Goal: Use online tool/utility: Utilize a website feature to perform a specific function

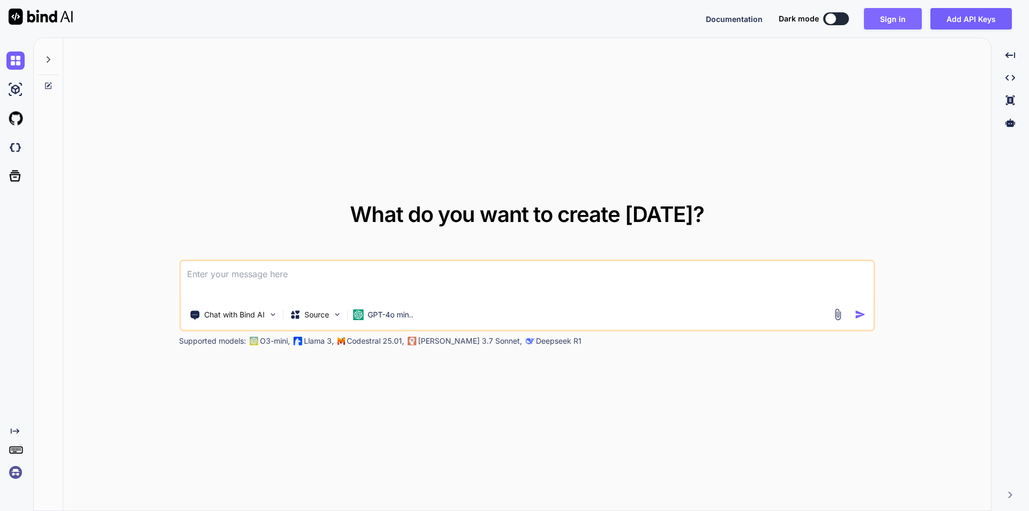
click at [877, 19] on button "Sign in" at bounding box center [893, 18] width 58 height 21
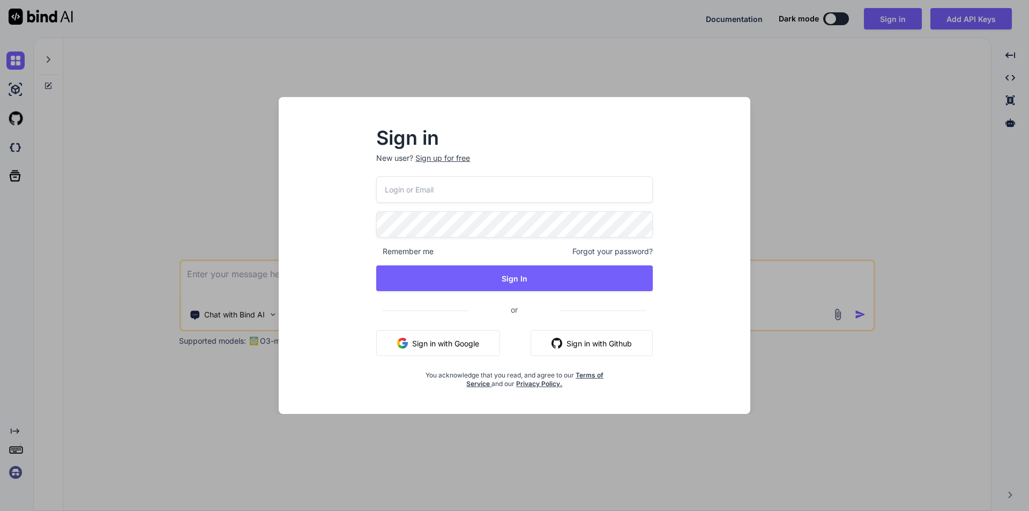
click at [432, 195] on input "email" at bounding box center [514, 189] width 277 height 26
type input "viveks4@yopmail.com"
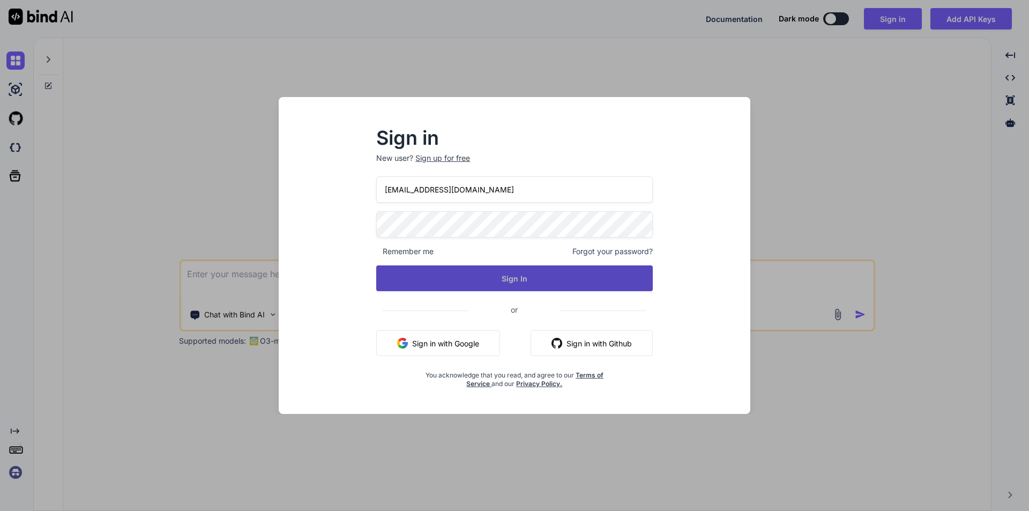
click at [449, 272] on button "Sign In" at bounding box center [514, 278] width 277 height 26
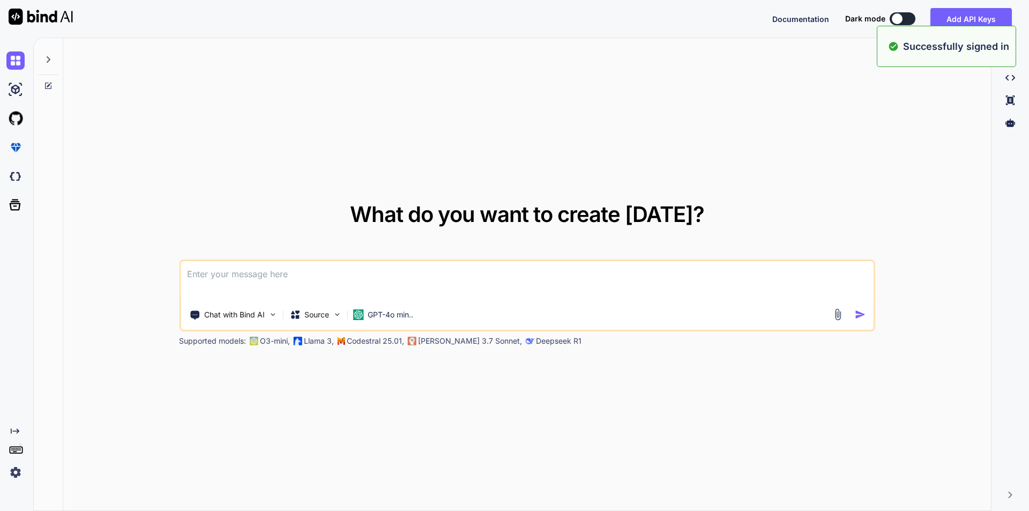
type textarea "x"
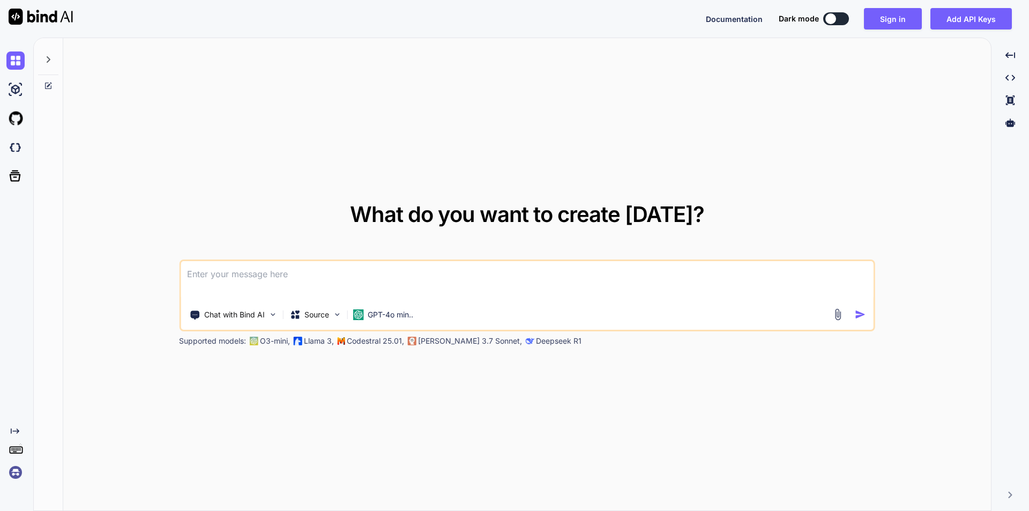
click at [432, 272] on textarea at bounding box center [527, 281] width 693 height 40
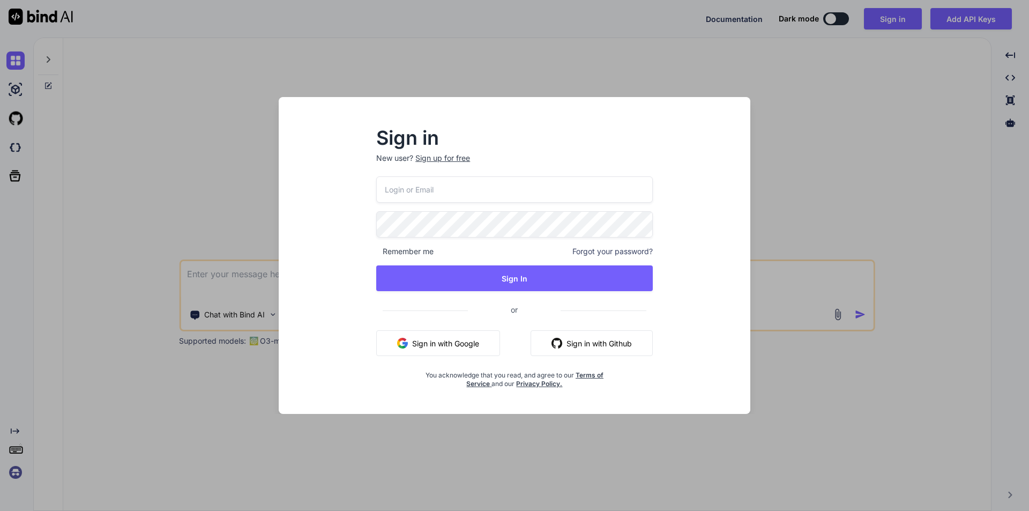
click at [450, 193] on input "email" at bounding box center [514, 189] width 277 height 26
paste input "viveks4@yopmail.com"
type input "viveks4@yopmail.com"
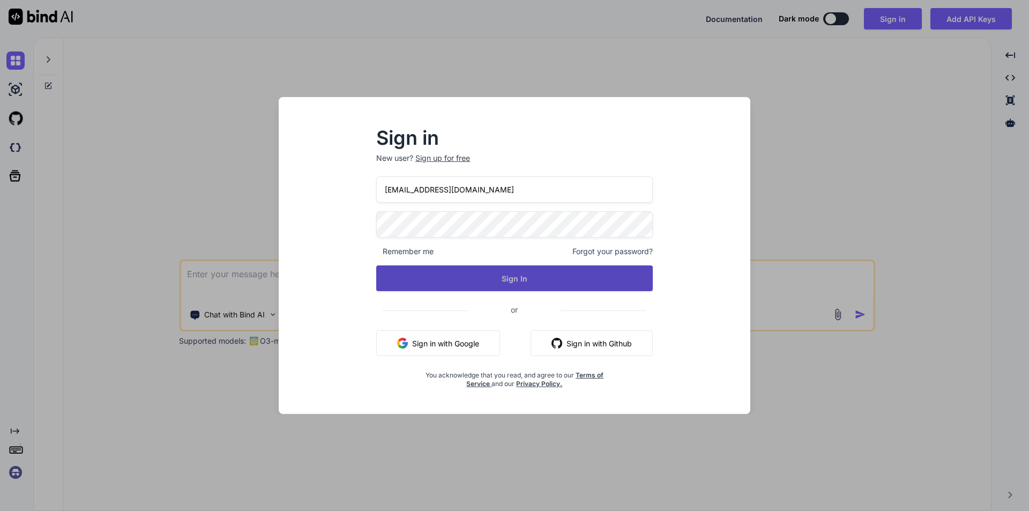
click at [494, 281] on button "Sign In" at bounding box center [514, 278] width 277 height 26
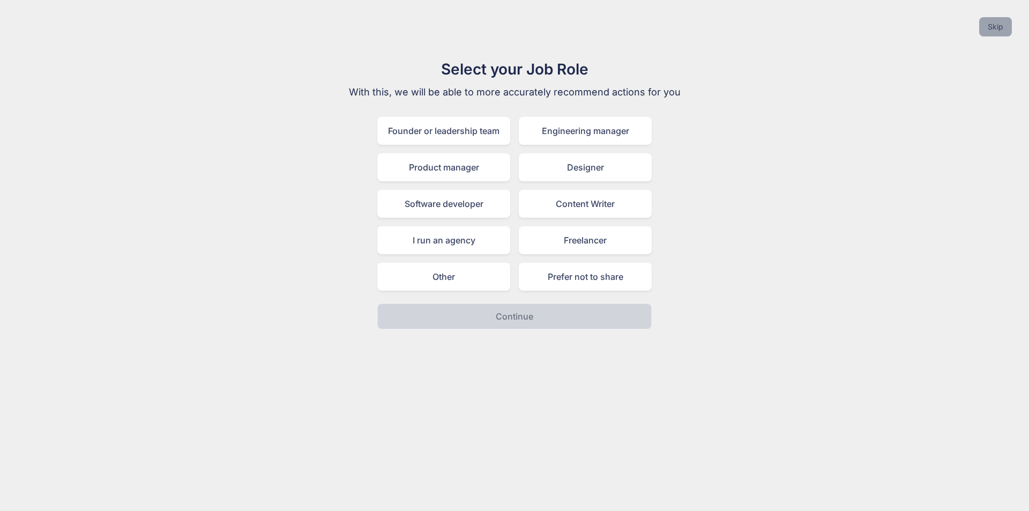
click at [997, 20] on button "Skip" at bounding box center [995, 26] width 33 height 19
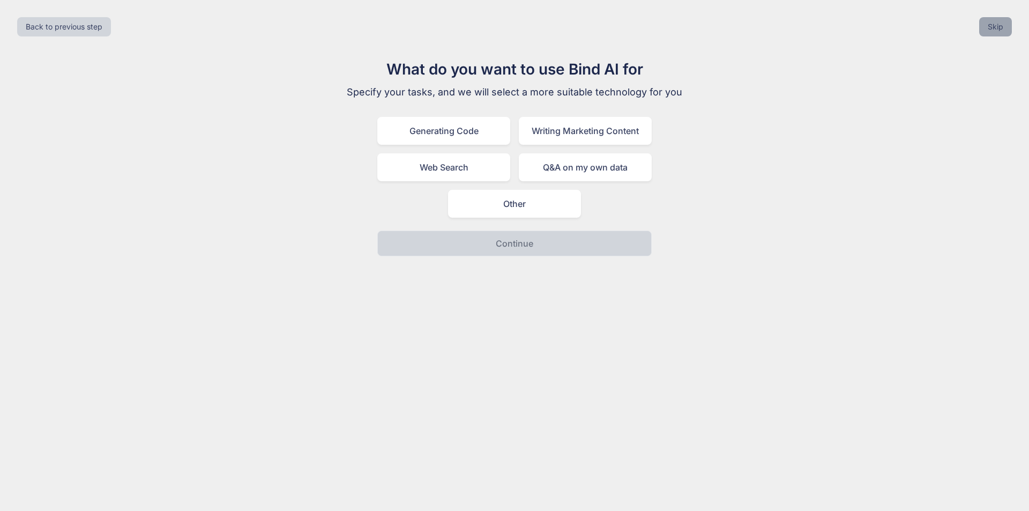
click at [1004, 23] on button "Skip" at bounding box center [995, 26] width 33 height 19
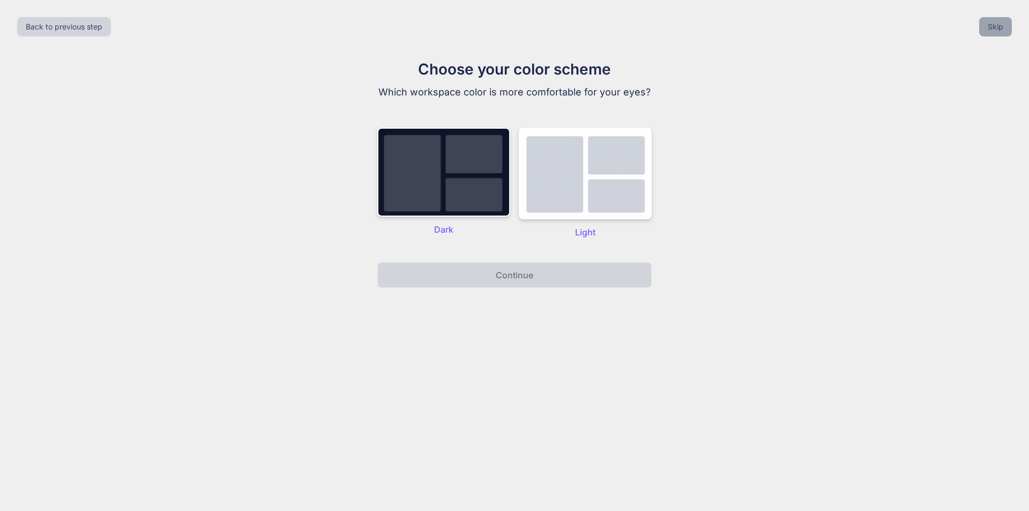
click at [989, 25] on button "Skip" at bounding box center [995, 26] width 33 height 19
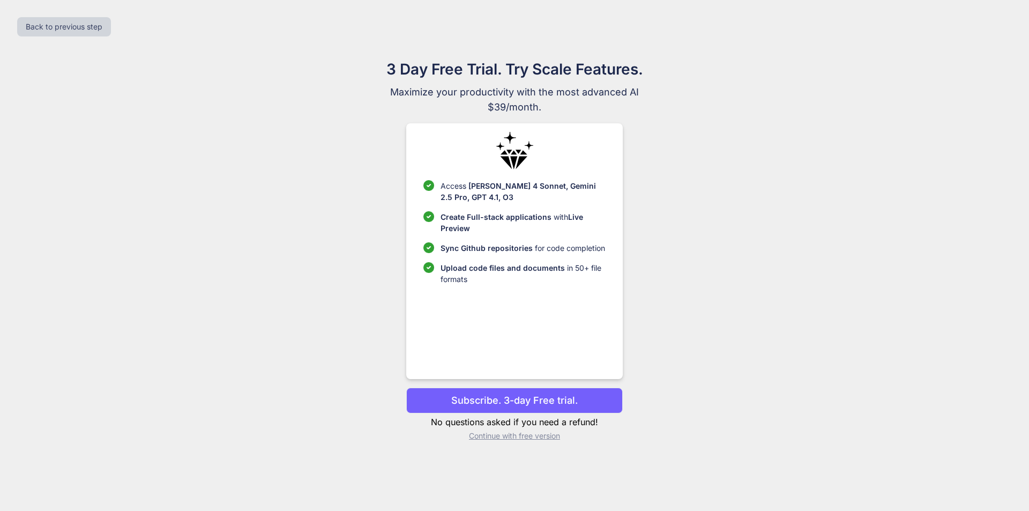
click at [551, 437] on p "Continue with free version" at bounding box center [514, 435] width 216 height 11
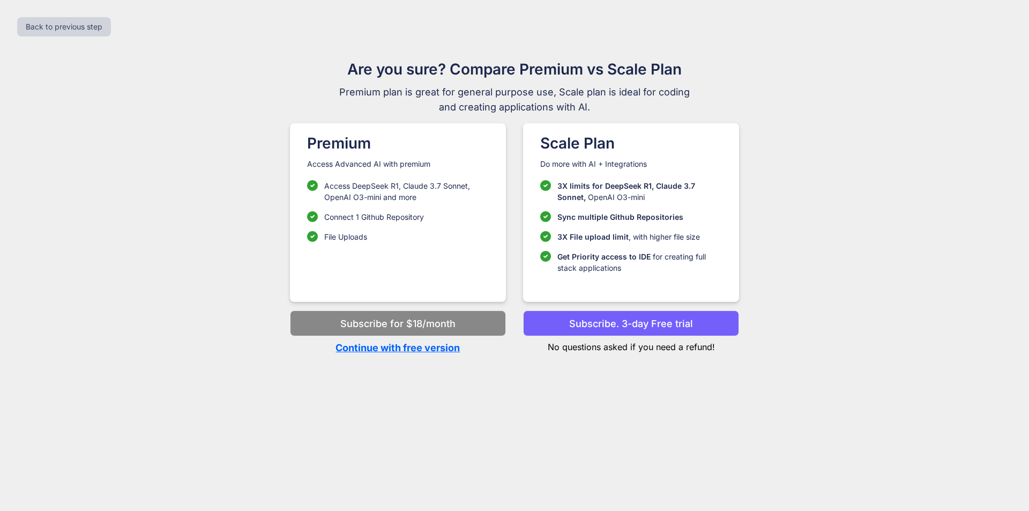
click at [400, 353] on p "Continue with free version" at bounding box center [398, 347] width 216 height 14
type textarea "x"
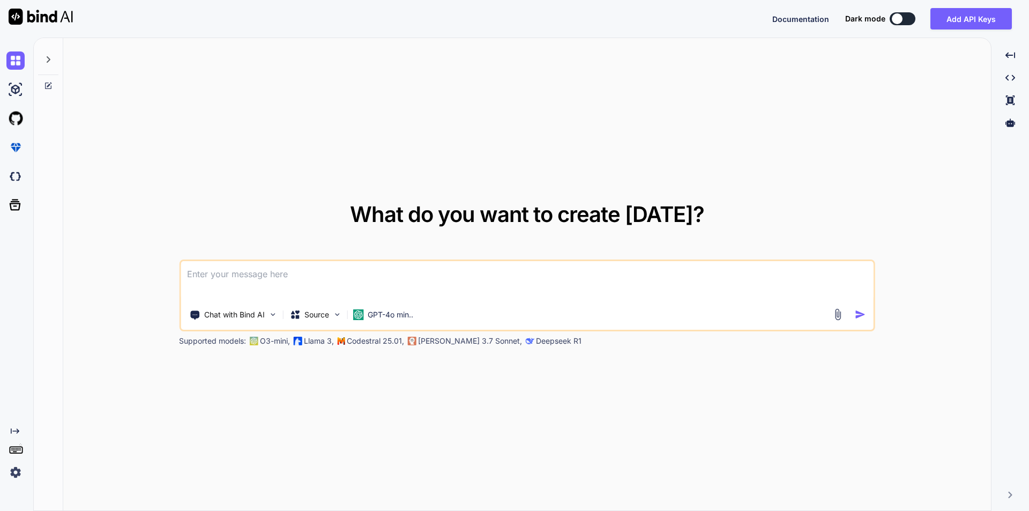
click at [304, 277] on textarea at bounding box center [527, 281] width 693 height 40
type textarea "// service file code public function saveSpeaker(array $data, $speakerId = null…"
type textarea "x"
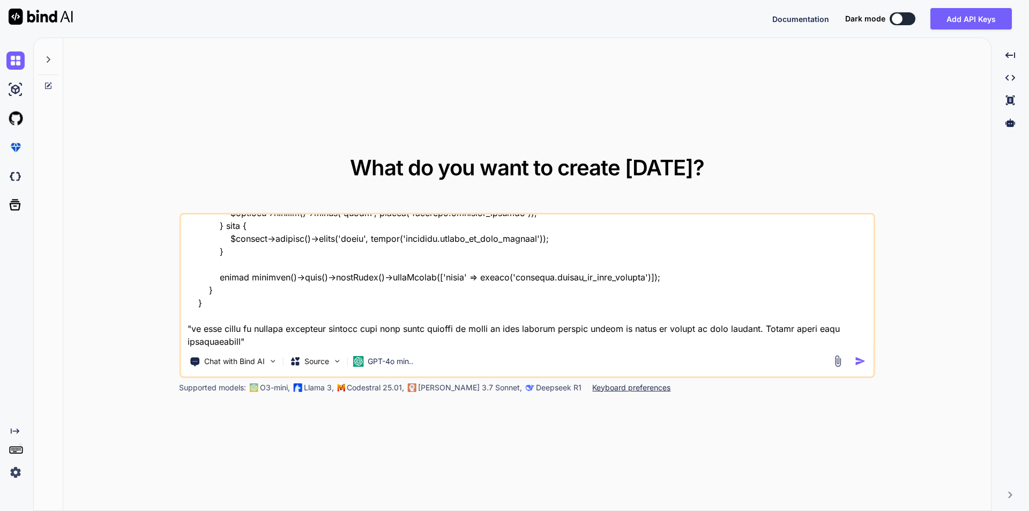
type textarea "// service file code public function saveSpeaker(array $data, $speakerId = null…"
click at [853, 362] on div at bounding box center [851, 361] width 39 height 12
click at [859, 362] on img "button" at bounding box center [860, 360] width 11 height 11
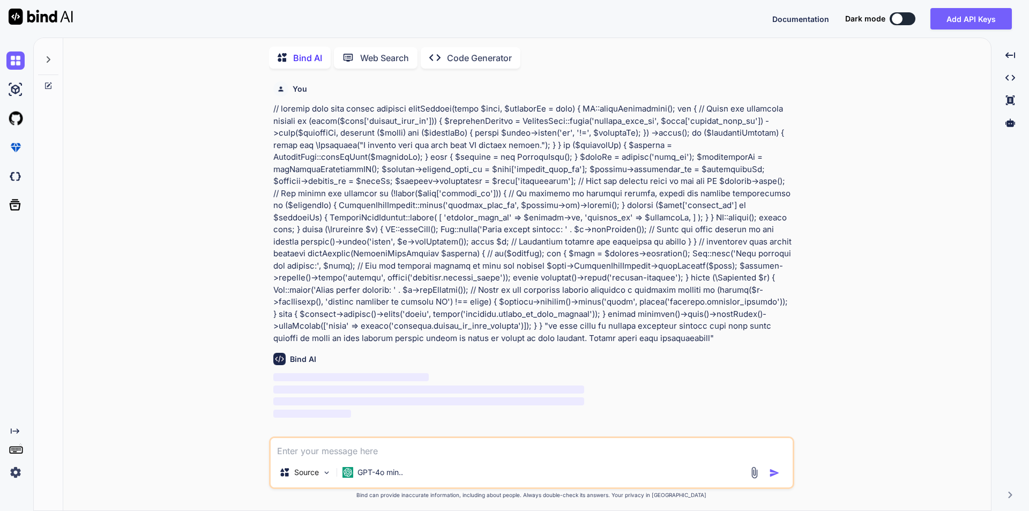
scroll to position [4, 0]
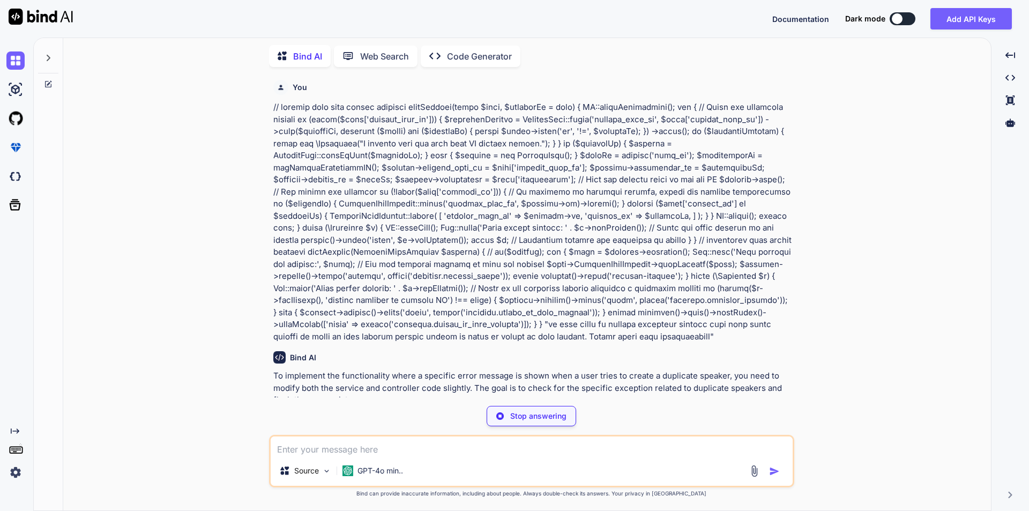
type textarea "x"
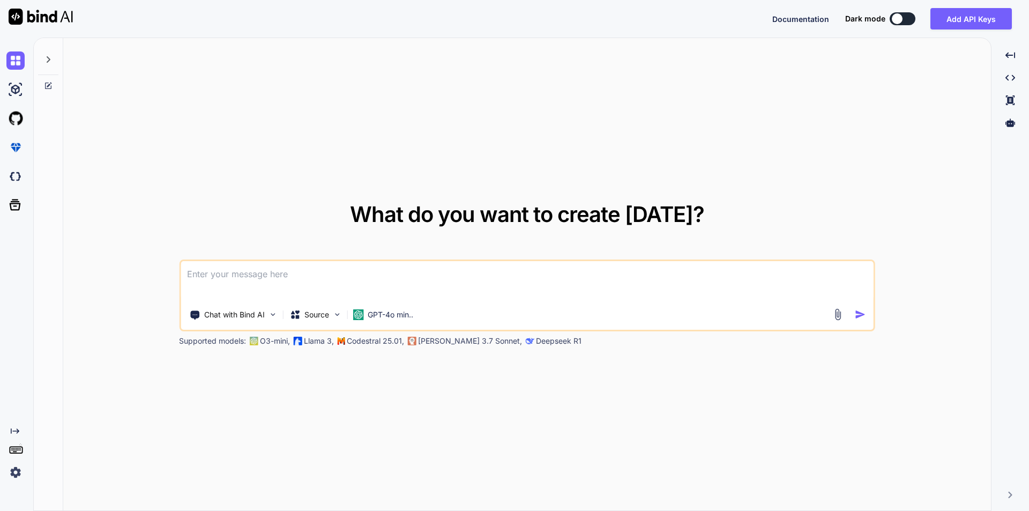
click at [302, 271] on textarea at bounding box center [527, 281] width 693 height 40
type textarea "x"
type textarea "// service file code public function saveSpeaker(array $data, $speakerId = null…"
type textarea "x"
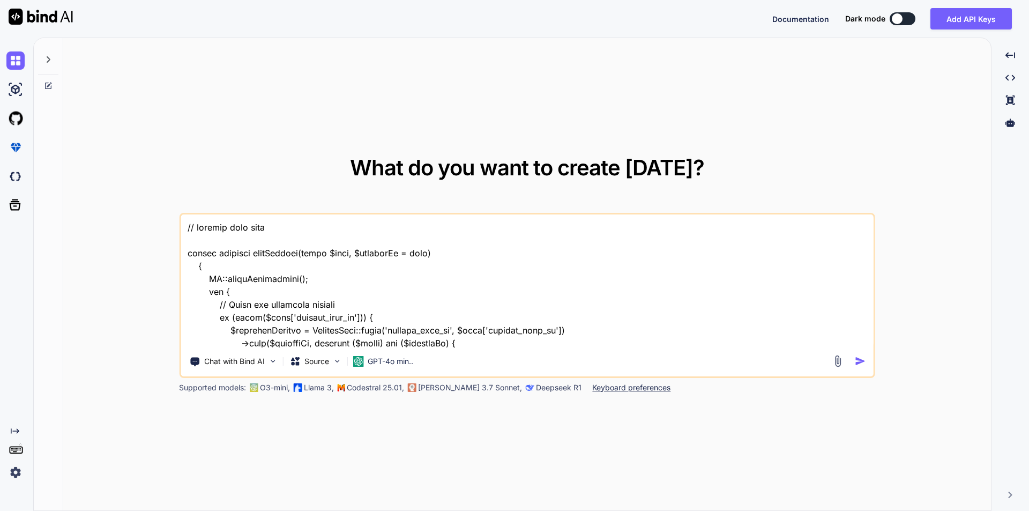
scroll to position [1056, 0]
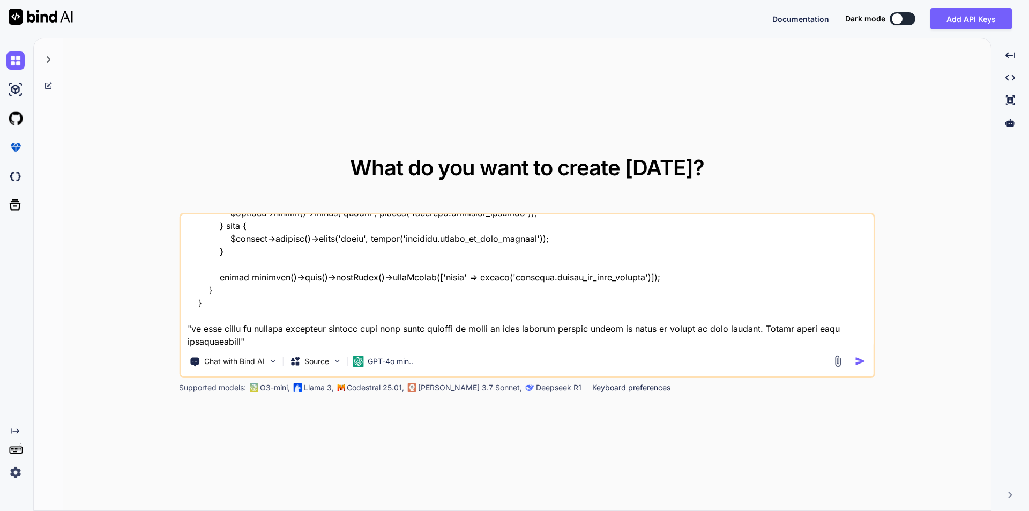
click at [645, 330] on textarea at bounding box center [527, 280] width 693 height 133
type textarea "// service file code public function saveSpeaker(array $data, $speakerId = null…"
type textarea "x"
type textarea "// service file code public function saveSpeaker(array $data, $speakerId = null…"
type textarea "x"
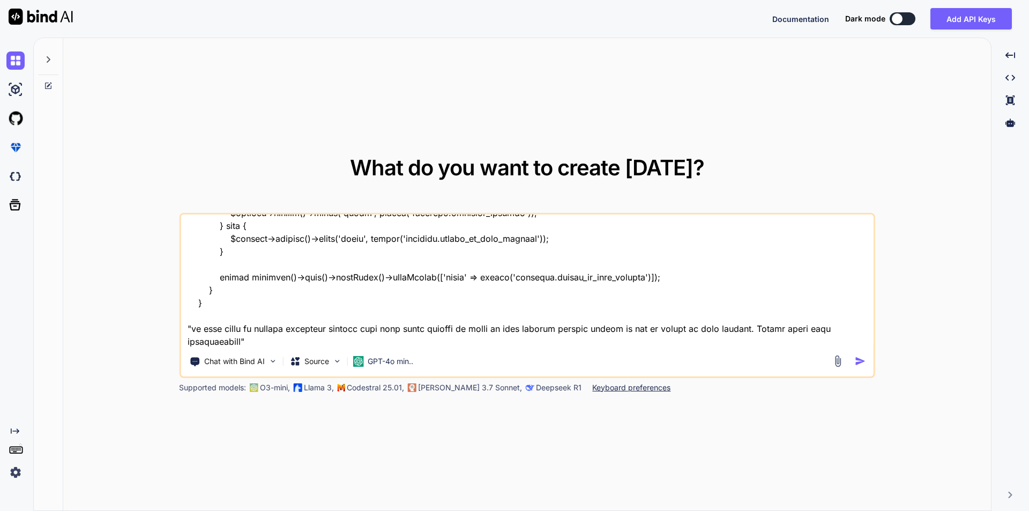
type textarea "// service file code public function saveSpeaker(array $data, $speakerId = null…"
type textarea "x"
type textarea "// service file code public function saveSpeaker(array $data, $speakerId = null…"
type textarea "x"
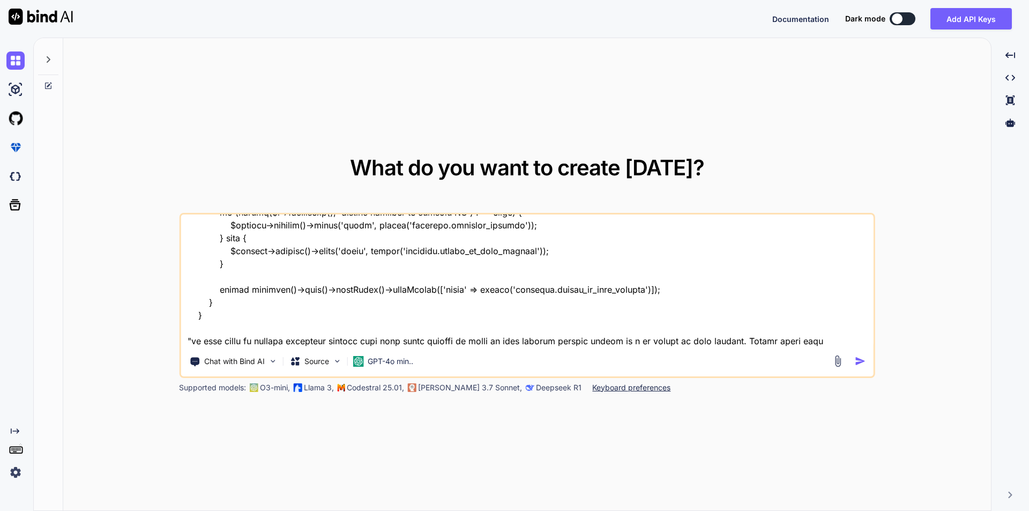
type textarea "// service file code public function saveSpeaker(array $data, $speakerId = null…"
type textarea "x"
type textarea "// service file code public function saveSpeaker(array $data, $speakerId = null…"
type textarea "x"
type textarea "// service file code public function saveSpeaker(array $data, $speakerId = null…"
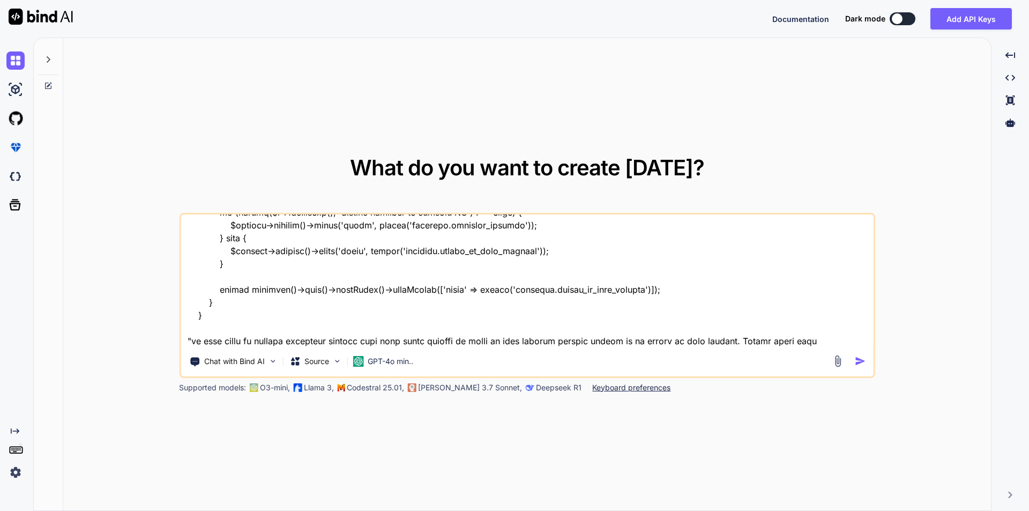
type textarea "x"
type textarea "// service file code public function saveSpeaker(array $data, $speakerId = null…"
type textarea "x"
type textarea "// service file code public function saveSpeaker(array $data, $speakerId = null…"
type textarea "x"
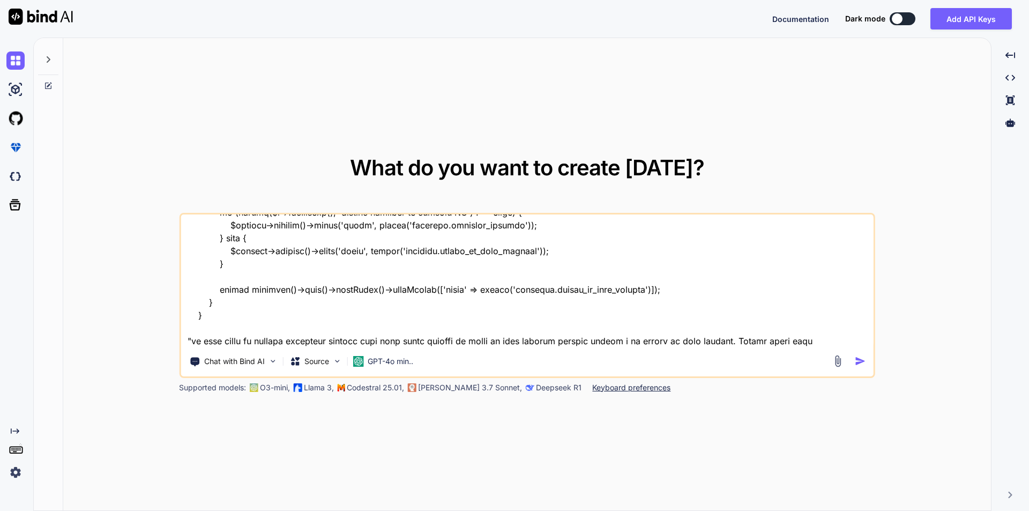
type textarea "// service file code public function saveSpeaker(array $data, $speakerId = null…"
type textarea "x"
type textarea "// service file code public function saveSpeaker(array $data, $speakerId = null…"
type textarea "x"
type textarea "// service file code public function saveSpeaker(array $data, $speakerId = null…"
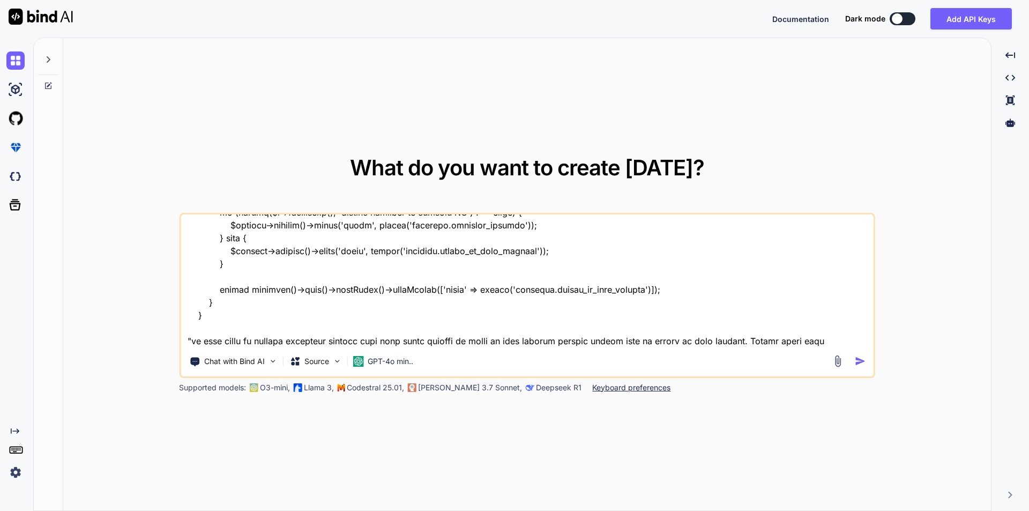
type textarea "x"
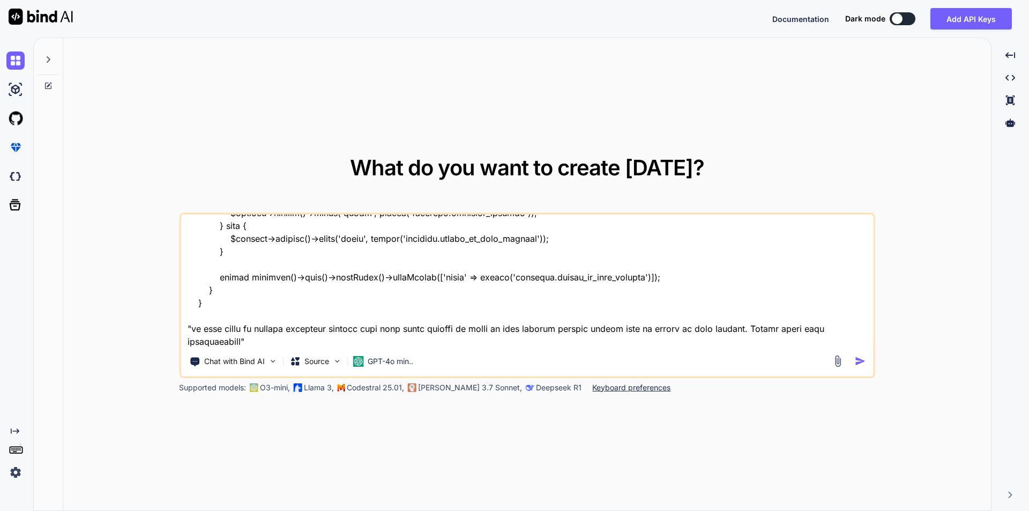
type textarea "// service file code public function saveSpeaker(array $data, $speakerId = null…"
type textarea "x"
type textarea "// service file code public function saveSpeaker(array $data, $speakerId = null…"
type textarea "x"
type textarea "// service file code public function saveSpeaker(array $data, $speakerId = null…"
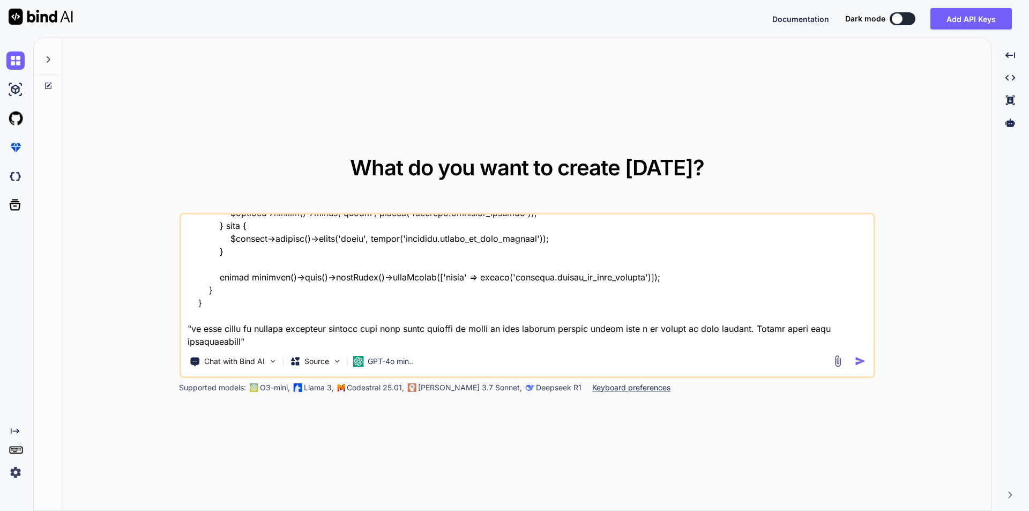
type textarea "x"
type textarea "// service file code public function saveSpeaker(array $data, $speakerId = null…"
type textarea "x"
type textarea "// service file code public function saveSpeaker(array $data, $speakerId = null…"
type textarea "x"
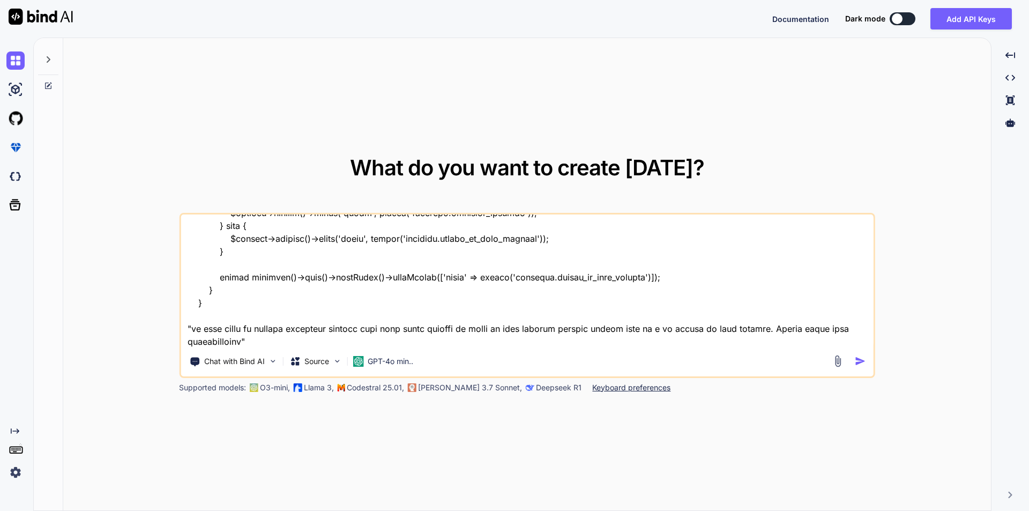
type textarea "// service file code public function saveSpeaker(array $data, $speakerId = null…"
type textarea "x"
type textarea "// service file code public function saveSpeaker(array $data, $speakerId = null…"
type textarea "x"
type textarea "// service file code public function saveSpeaker(array $data, $speakerId = null…"
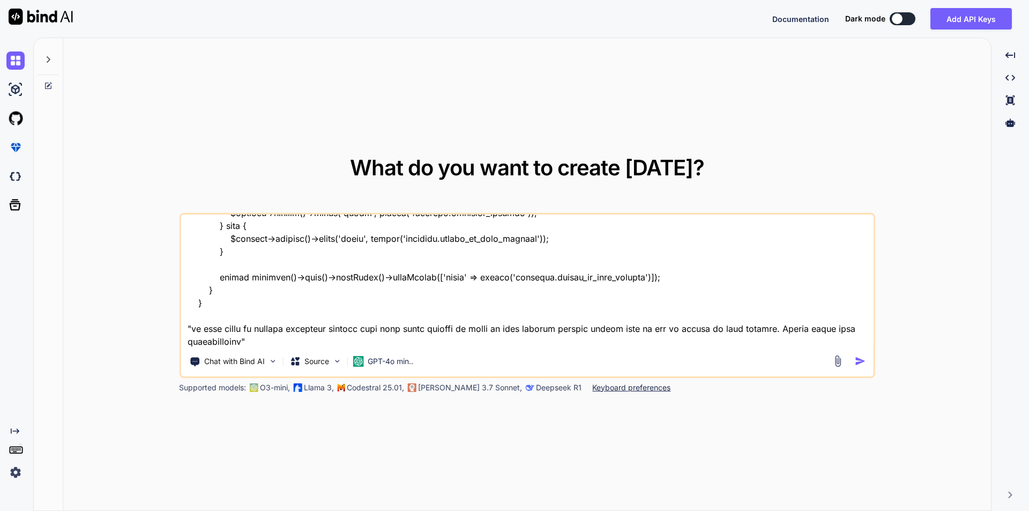
type textarea "x"
type textarea "// service file code public function saveSpeaker(array $data, $speakerId = null…"
type textarea "x"
type textarea "// service file code public function saveSpeaker(array $data, $speakerId = null…"
type textarea "x"
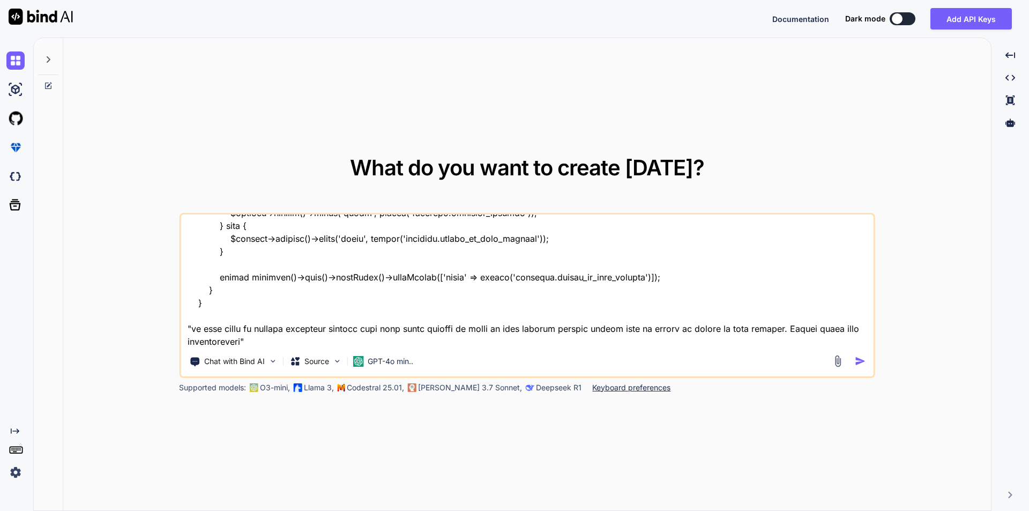
type textarea "// service file code public function saveSpeaker(array $data, $speakerId = null…"
type textarea "x"
type textarea "// service file code public function saveSpeaker(array $data, $speakerId = null…"
type textarea "x"
type textarea "// service file code public function saveSpeaker(array $data, $speakerId = null…"
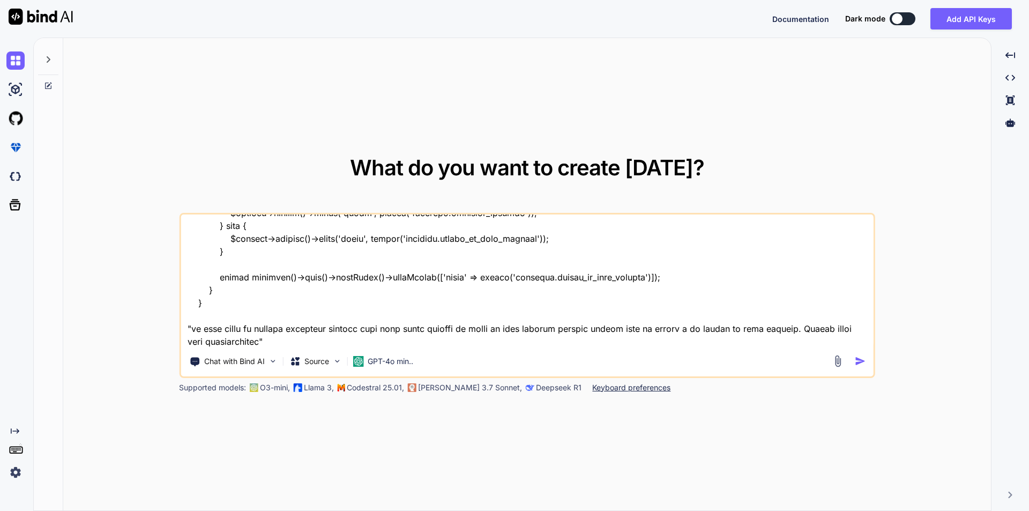
type textarea "x"
type textarea "// service file code public function saveSpeaker(array $data, $speakerId = null…"
type textarea "x"
type textarea "// service file code public function saveSpeaker(array $data, $speakerId = null…"
type textarea "x"
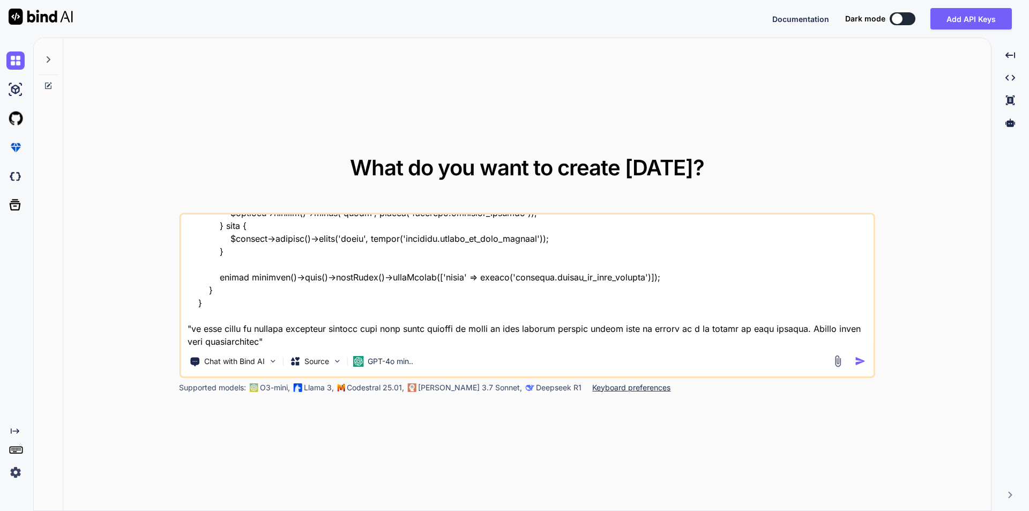
type textarea "// service file code public function saveSpeaker(array $data, $speakerId = null…"
type textarea "x"
type textarea "// service file code public function saveSpeaker(array $data, $speakerId = null…"
type textarea "x"
type textarea "// service file code public function saveSpeaker(array $data, $speakerId = null…"
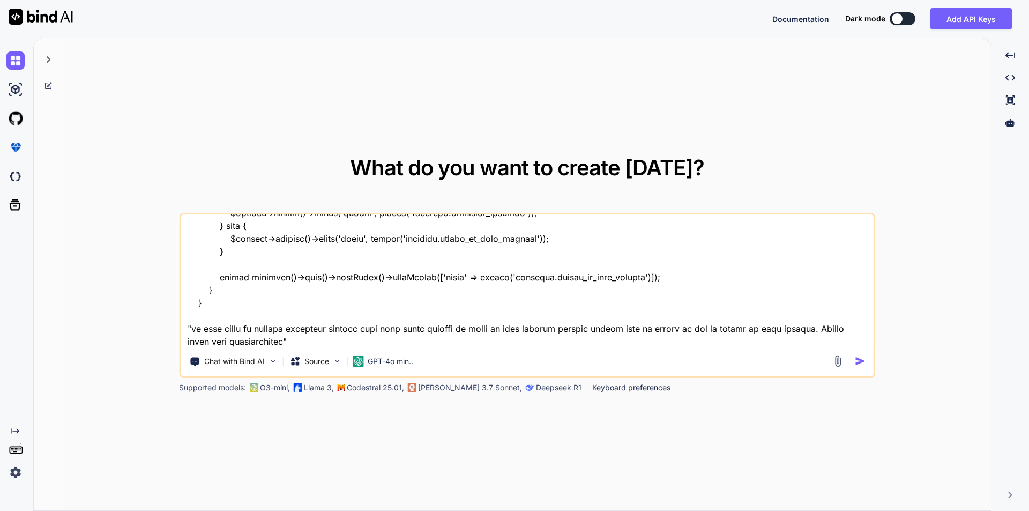
type textarea "x"
type textarea "// service file code public function saveSpeaker(array $data, $speakerId = null…"
type textarea "x"
type textarea "// service file code public function saveSpeaker(array $data, $speakerId = null…"
type textarea "x"
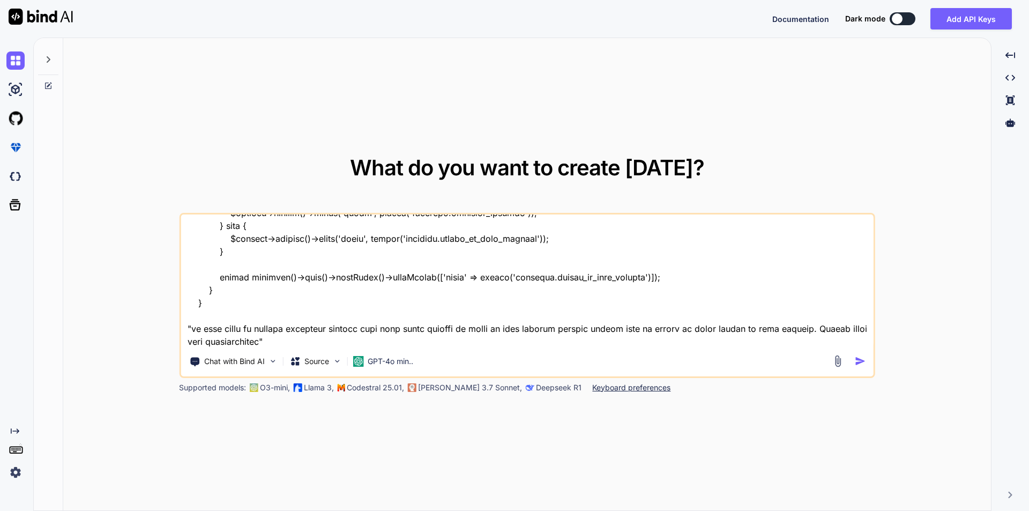
type textarea "// service file code public function saveSpeaker(array $data, $speakerId = null…"
type textarea "x"
type textarea "// service file code public function saveSpeaker(array $data, $speakerId = null…"
type textarea "x"
type textarea "// service file code public function saveSpeaker(array $data, $speakerId = null…"
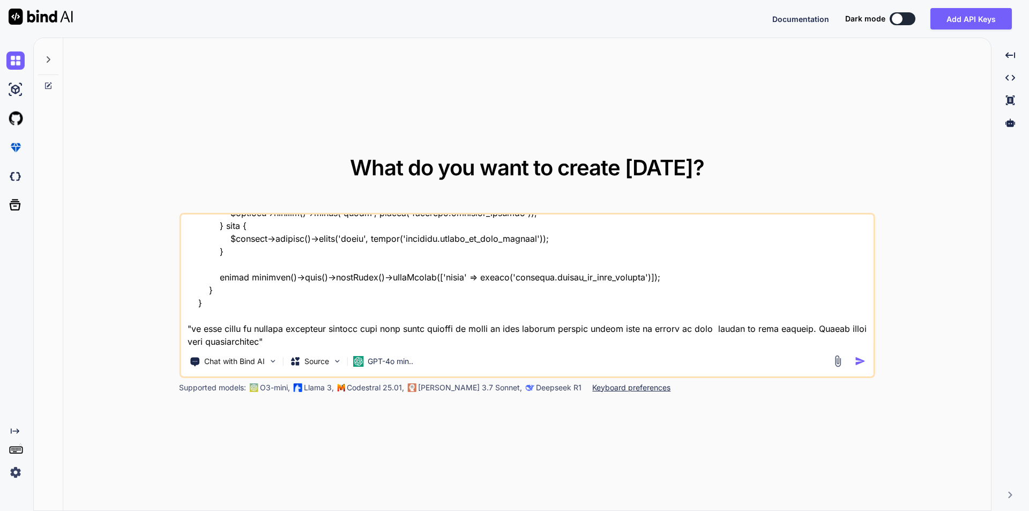
type textarea "x"
type textarea "// service file code public function saveSpeaker(array $data, $speakerId = null…"
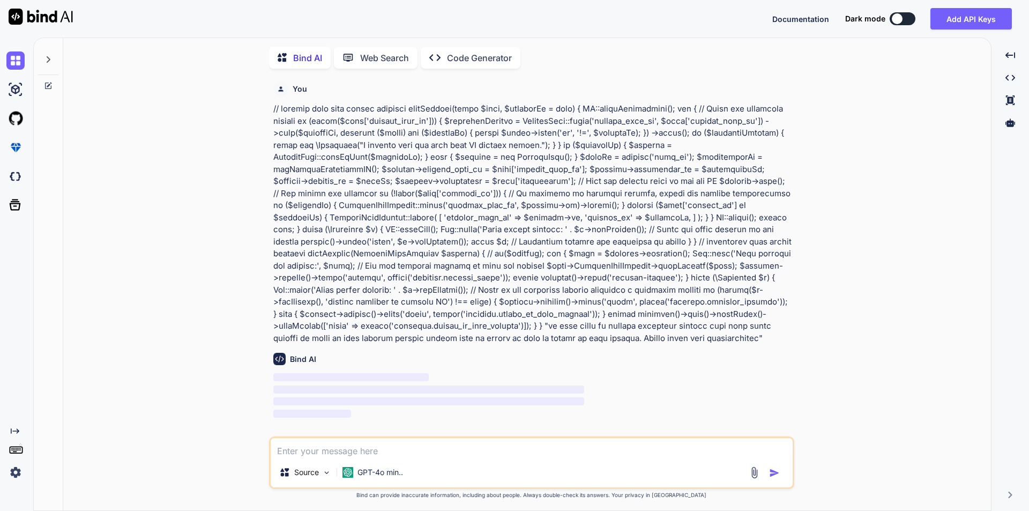
scroll to position [4, 0]
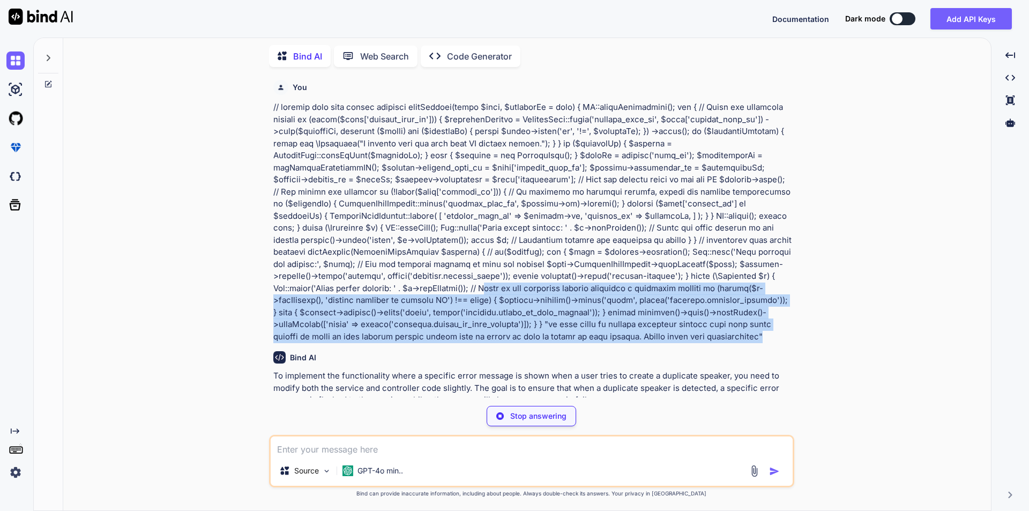
drag, startPoint x: 753, startPoint y: 338, endPoint x: 498, endPoint y: 285, distance: 259.9
click at [498, 285] on p at bounding box center [532, 221] width 519 height 241
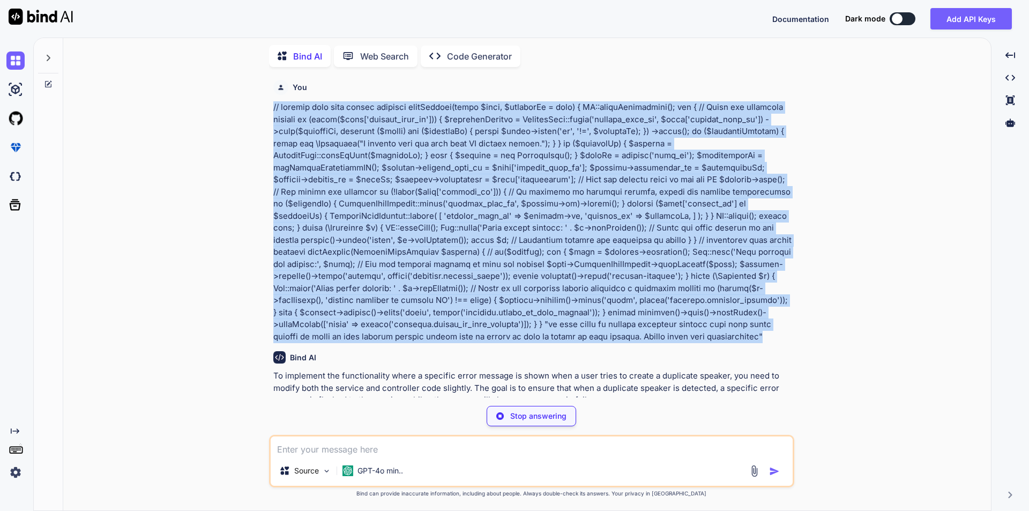
click at [273, 109] on p at bounding box center [532, 221] width 519 height 241
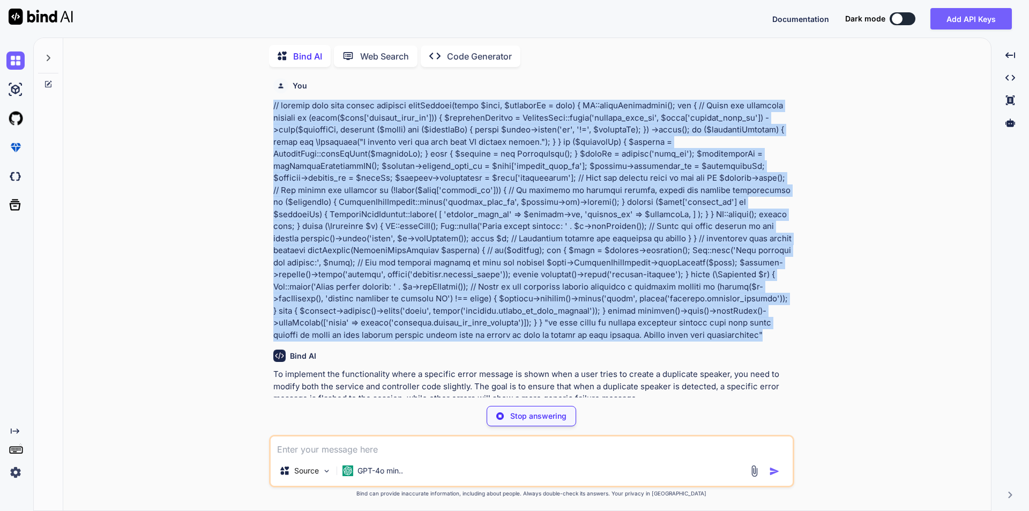
scroll to position [0, 0]
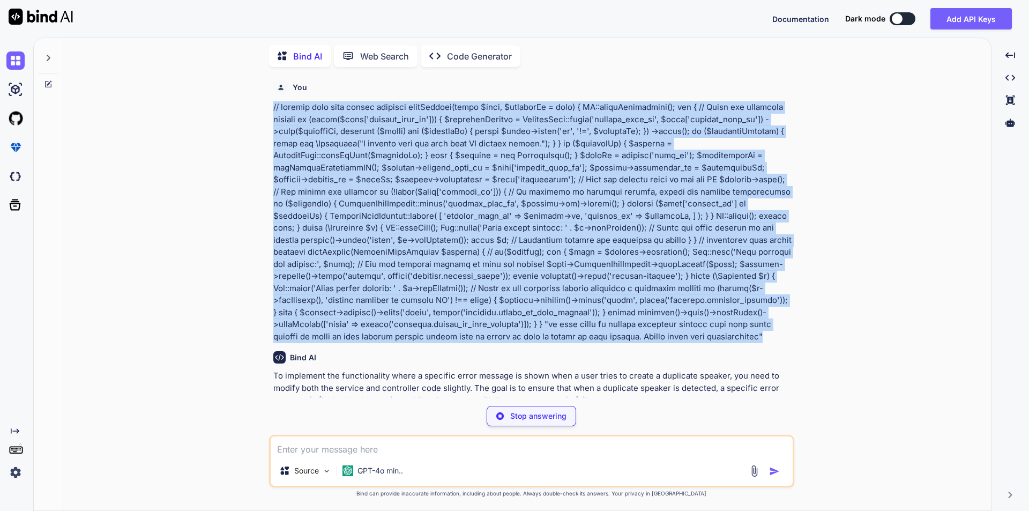
copy p "// service file code public function saveSpeaker(array $data, $speakerId = null…"
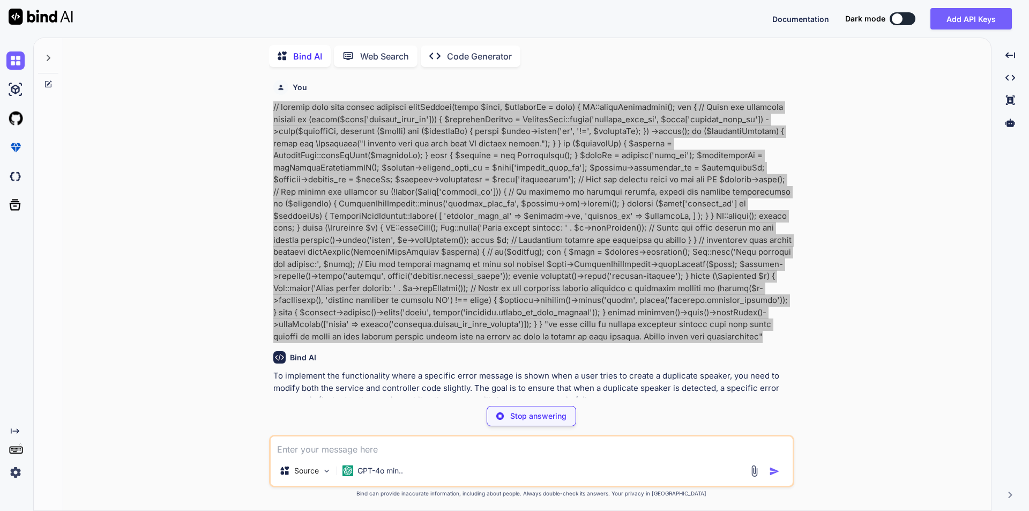
type textarea "x"
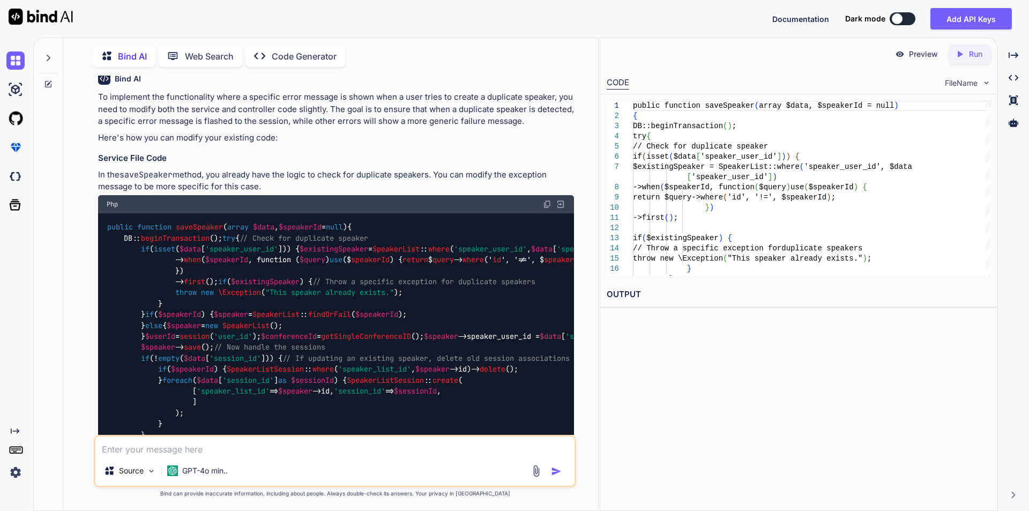
scroll to position [322, 0]
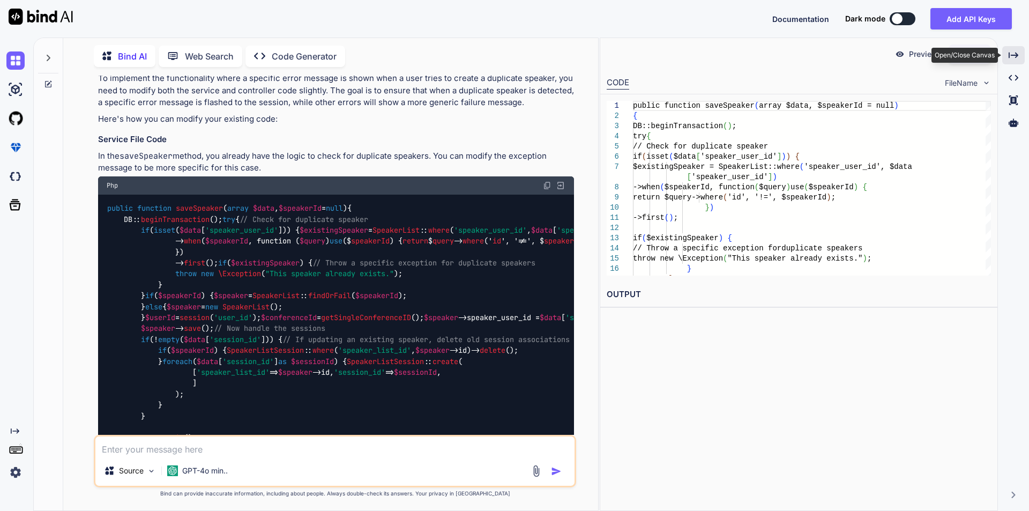
click at [1011, 55] on icon "Created with Pixso." at bounding box center [1014, 55] width 10 height 10
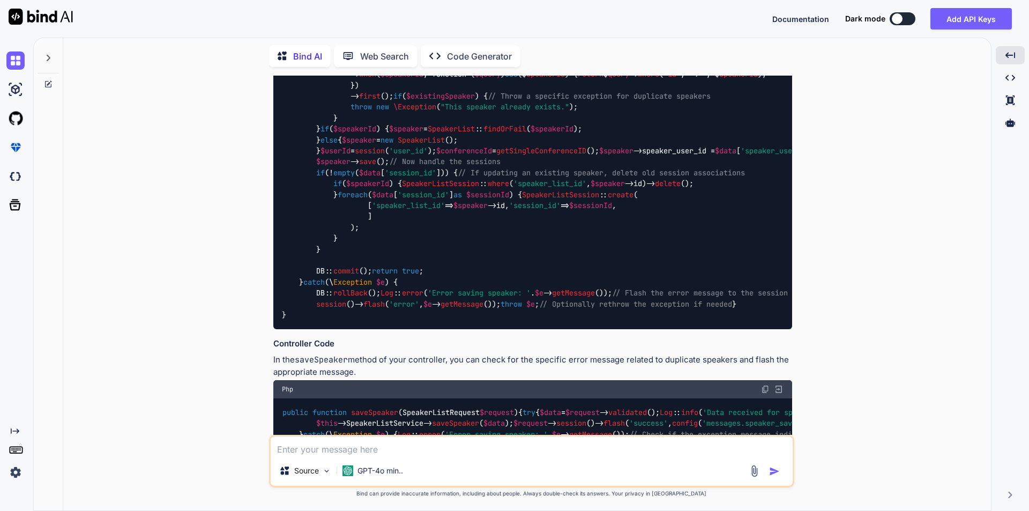
scroll to position [512, 0]
